Goal: Browse casually: Explore the website without a specific task or goal

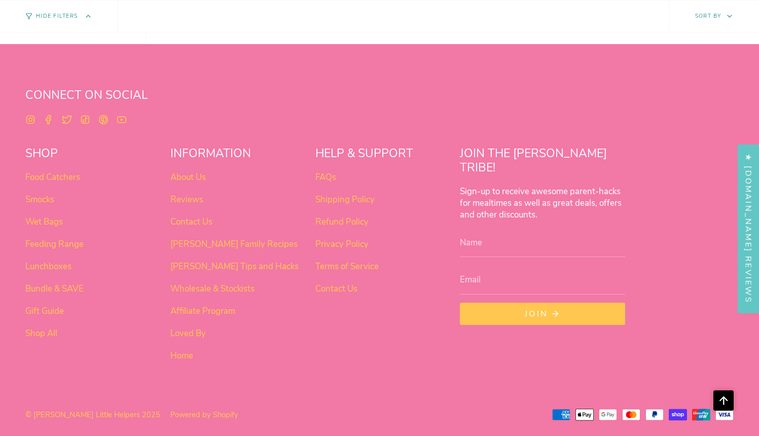
scroll to position [637, 0]
